Goal: Use online tool/utility: Use online tool/utility

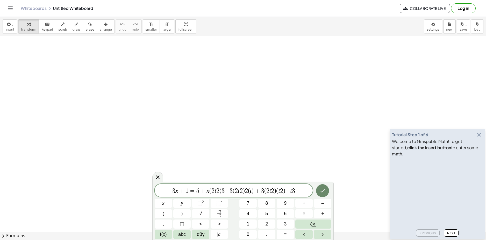
click at [325, 193] on icon "Done" at bounding box center [322, 190] width 6 height 6
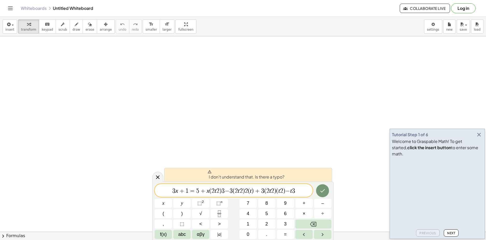
click at [477, 138] on icon "button" at bounding box center [479, 134] width 6 height 6
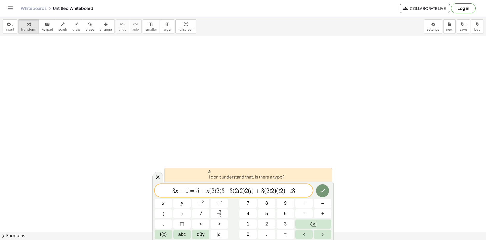
click at [301, 188] on span "3 x + 1 = 5 + x ( 2 t 2 ) 3 − 3 ( 2 t 2 ) 2 ( t ) + 3 ( 2 t 2 ) ( t 2 ) − t 3" at bounding box center [234, 190] width 158 height 7
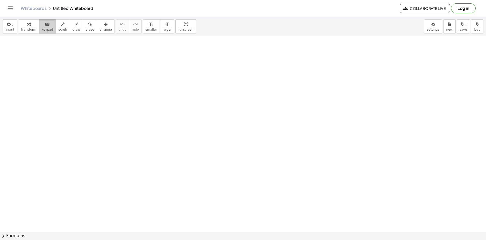
click at [45, 30] on span "keypad" at bounding box center [47, 30] width 11 height 4
click at [23, 21] on button "transform" at bounding box center [28, 26] width 21 height 14
click at [45, 26] on icon "keyboard" at bounding box center [47, 24] width 5 height 6
click at [6, 29] on span "insert" at bounding box center [9, 30] width 9 height 4
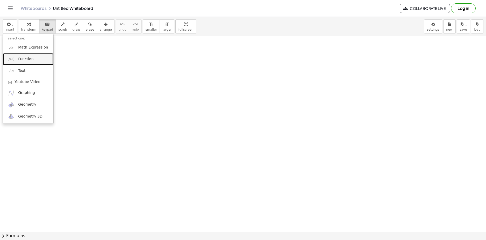
click at [42, 56] on link "Function" at bounding box center [28, 59] width 51 height 12
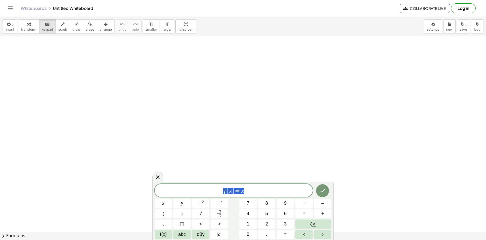
click at [256, 192] on span "f [ x ] = x" at bounding box center [234, 190] width 158 height 7
click at [207, 201] on button "⬚ 2" at bounding box center [200, 202] width 17 height 9
click at [217, 203] on span "⬚" at bounding box center [218, 202] width 4 height 5
click at [248, 192] on span "( 2 t 2 ) 3 ​" at bounding box center [234, 188] width 158 height 12
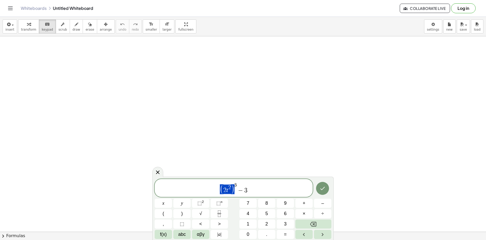
drag, startPoint x: 233, startPoint y: 189, endPoint x: 219, endPoint y: 189, distance: 14.0
click at [263, 197] on div "( 2 t 2 ) 3 − 3 x y ⬚ 2 ⬚ n 7 8 9 + – ( ) √ 4 5 6 × ÷ , ⬚ < > 1 2 3 f(x) abc αβ…" at bounding box center [243, 209] width 177 height 60
click at [199, 206] on button "⬚ 2" at bounding box center [200, 202] width 17 height 9
click at [274, 187] on span "2" at bounding box center [273, 190] width 3 height 6
click at [213, 207] on button "⬚ n" at bounding box center [219, 202] width 17 height 9
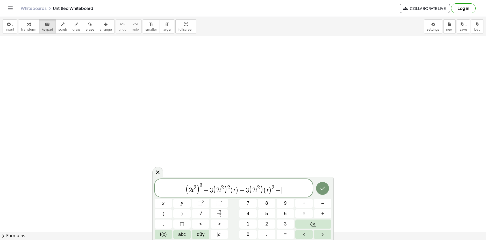
click at [288, 193] on span "( 2 t 2 ) 3 − 3 ( 2 t 2 ) 2 ( t ) + 3 ( 2 t 2 ) ( t ) 2 − ​" at bounding box center [234, 188] width 158 height 12
click at [217, 202] on span "⬚" at bounding box center [218, 202] width 4 height 5
click at [318, 187] on button "Done" at bounding box center [322, 188] width 13 height 13
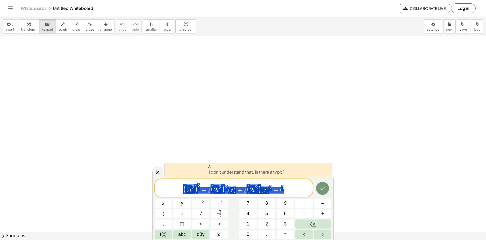
drag, startPoint x: 295, startPoint y: 184, endPoint x: 173, endPoint y: 183, distance: 122.8
click at [173, 183] on span "( 2 t 2 ) 3 − 3 ( 2 t 2 ) 2 ( t ) + 3 ( 2 t 2 ) ( t ) 2 − t 3" at bounding box center [234, 188] width 158 height 12
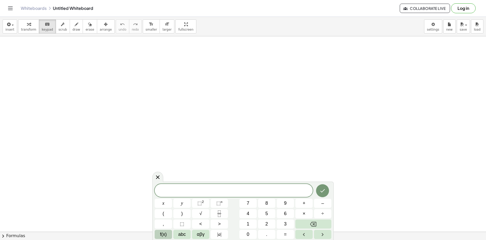
click at [165, 235] on span "f(x)" at bounding box center [163, 234] width 7 height 7
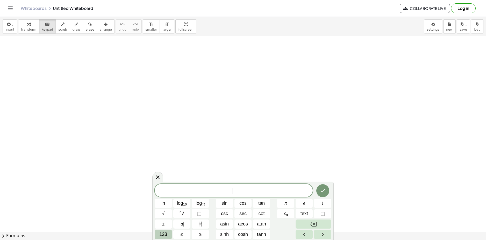
click at [165, 236] on span "123" at bounding box center [163, 234] width 8 height 7
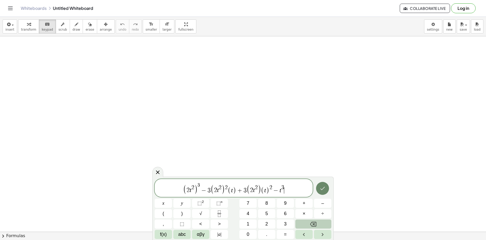
click at [322, 188] on icon "Done" at bounding box center [322, 188] width 6 height 6
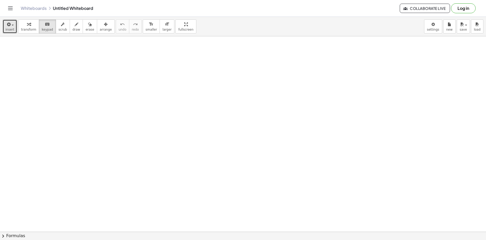
click at [4, 22] on button "insert" at bounding box center [10, 26] width 15 height 14
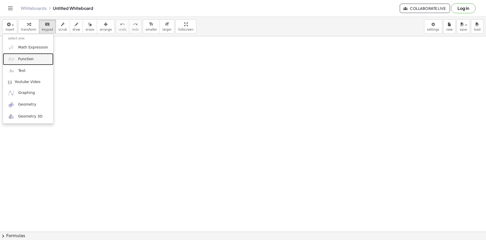
click at [24, 58] on span "Function" at bounding box center [26, 58] width 16 height 5
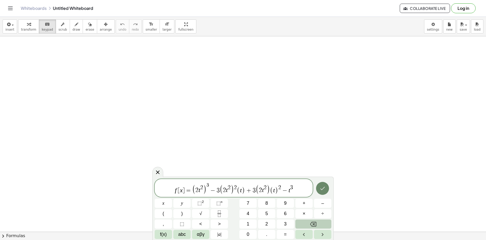
click at [321, 193] on button "Done" at bounding box center [322, 188] width 13 height 13
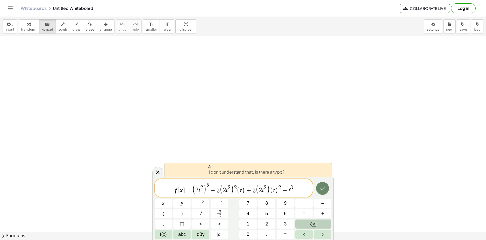
click at [321, 189] on icon "Done" at bounding box center [322, 188] width 6 height 6
click at [209, 186] on span "3" at bounding box center [207, 184] width 3 height 5
drag, startPoint x: 209, startPoint y: 189, endPoint x: 230, endPoint y: 190, distance: 21.3
click at [288, 189] on span "−" at bounding box center [285, 190] width 8 height 6
click at [325, 190] on icon "Done" at bounding box center [322, 188] width 6 height 6
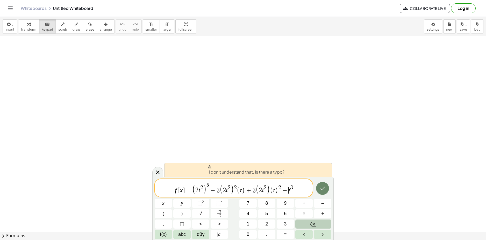
click at [326, 189] on icon "Done" at bounding box center [322, 188] width 6 height 6
click at [324, 189] on icon "Done" at bounding box center [322, 188] width 6 height 6
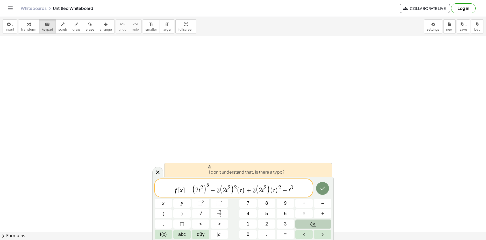
click at [223, 171] on span "I don't understand that. Is there a typo?" at bounding box center [246, 170] width 77 height 10
drag, startPoint x: 207, startPoint y: 170, endPoint x: 267, endPoint y: 170, distance: 59.9
click at [263, 169] on span "I don't understand that. Is there a typo?" at bounding box center [246, 170] width 77 height 10
click at [267, 170] on span "I don't understand that. Is there a typo?" at bounding box center [246, 170] width 77 height 10
click at [287, 170] on div "I don't understand that. Is there a typo?" at bounding box center [248, 170] width 168 height 14
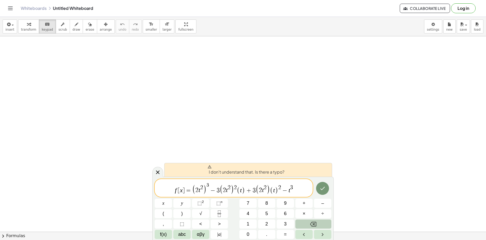
click at [179, 191] on span "[" at bounding box center [179, 190] width 2 height 6
click at [160, 175] on icon at bounding box center [158, 172] width 6 height 6
